Goal: Find specific page/section: Find specific page/section

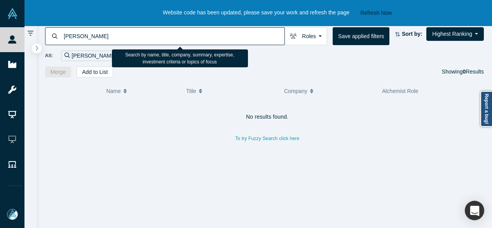
click at [61, 33] on div "[PERSON_NAME]" at bounding box center [165, 36] width 240 height 18
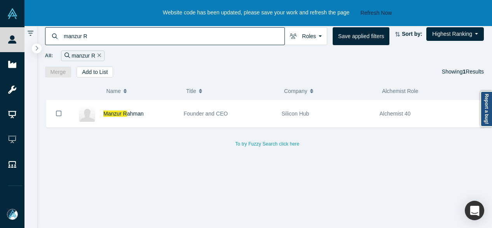
type input "manzur R"
